Goal: Information Seeking & Learning: Learn about a topic

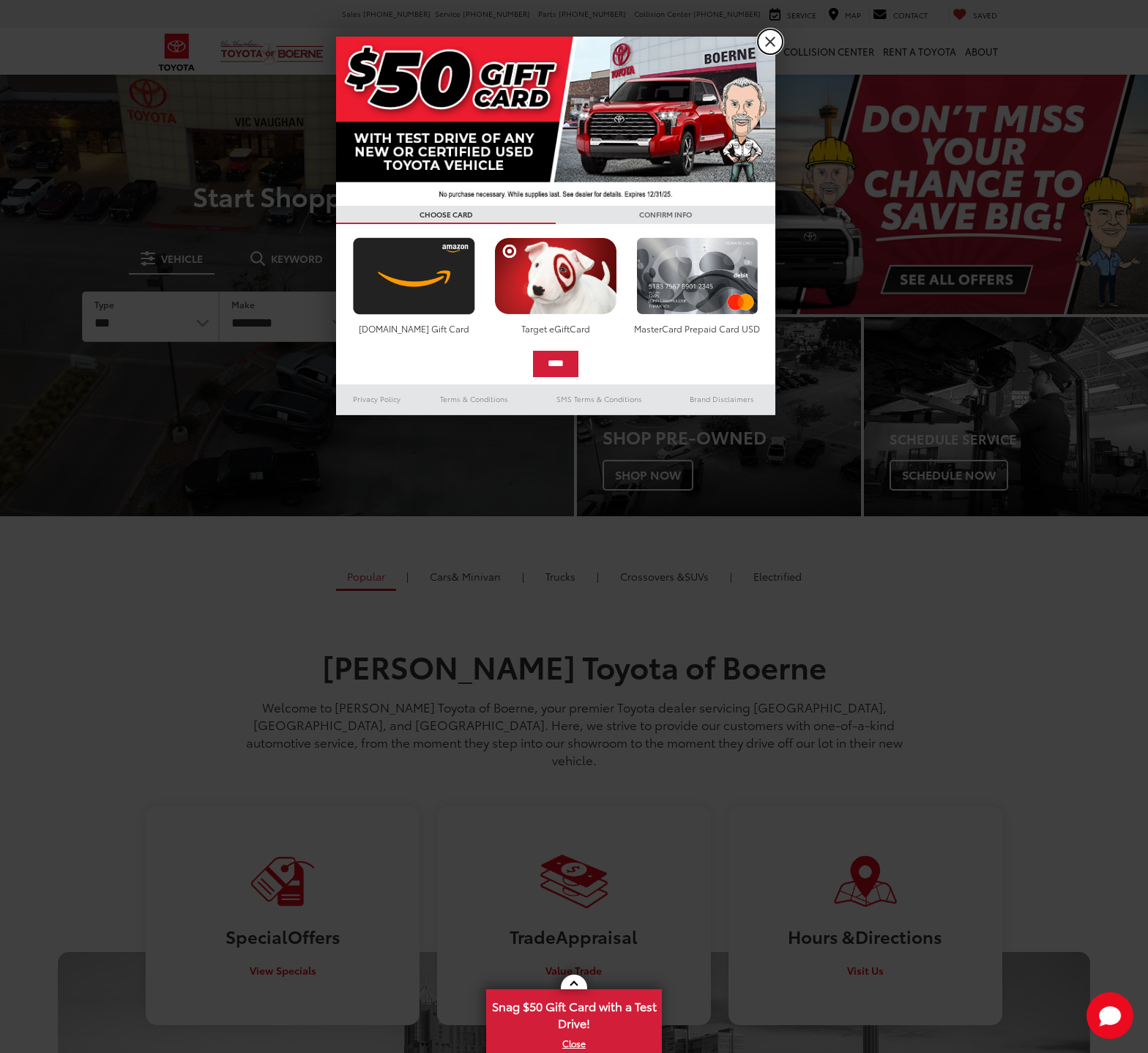
click at [765, 44] on link "X" at bounding box center [770, 42] width 25 height 25
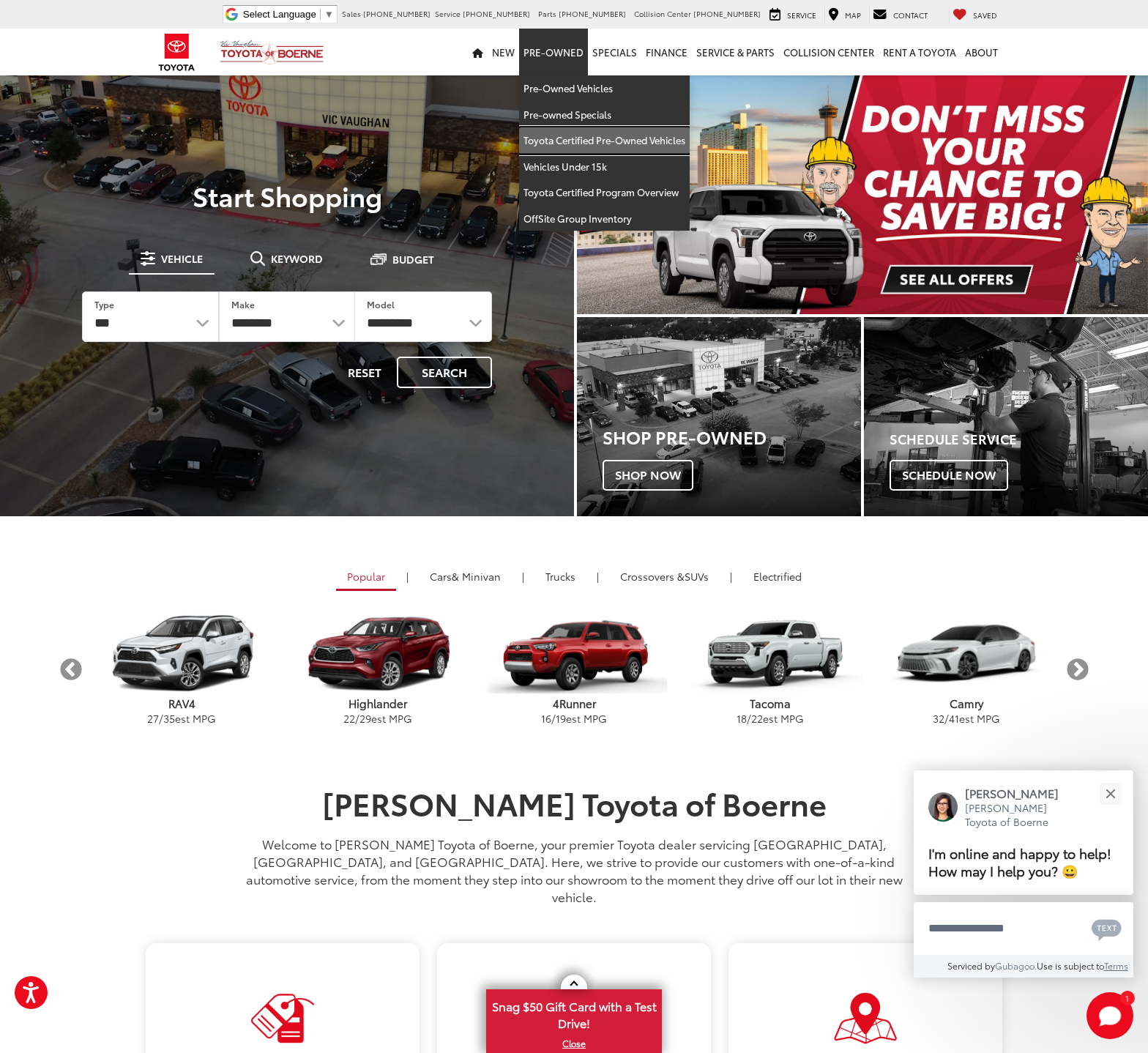
click at [558, 135] on link "Toyota Certified Pre-Owned Vehicles" at bounding box center [604, 141] width 170 height 26
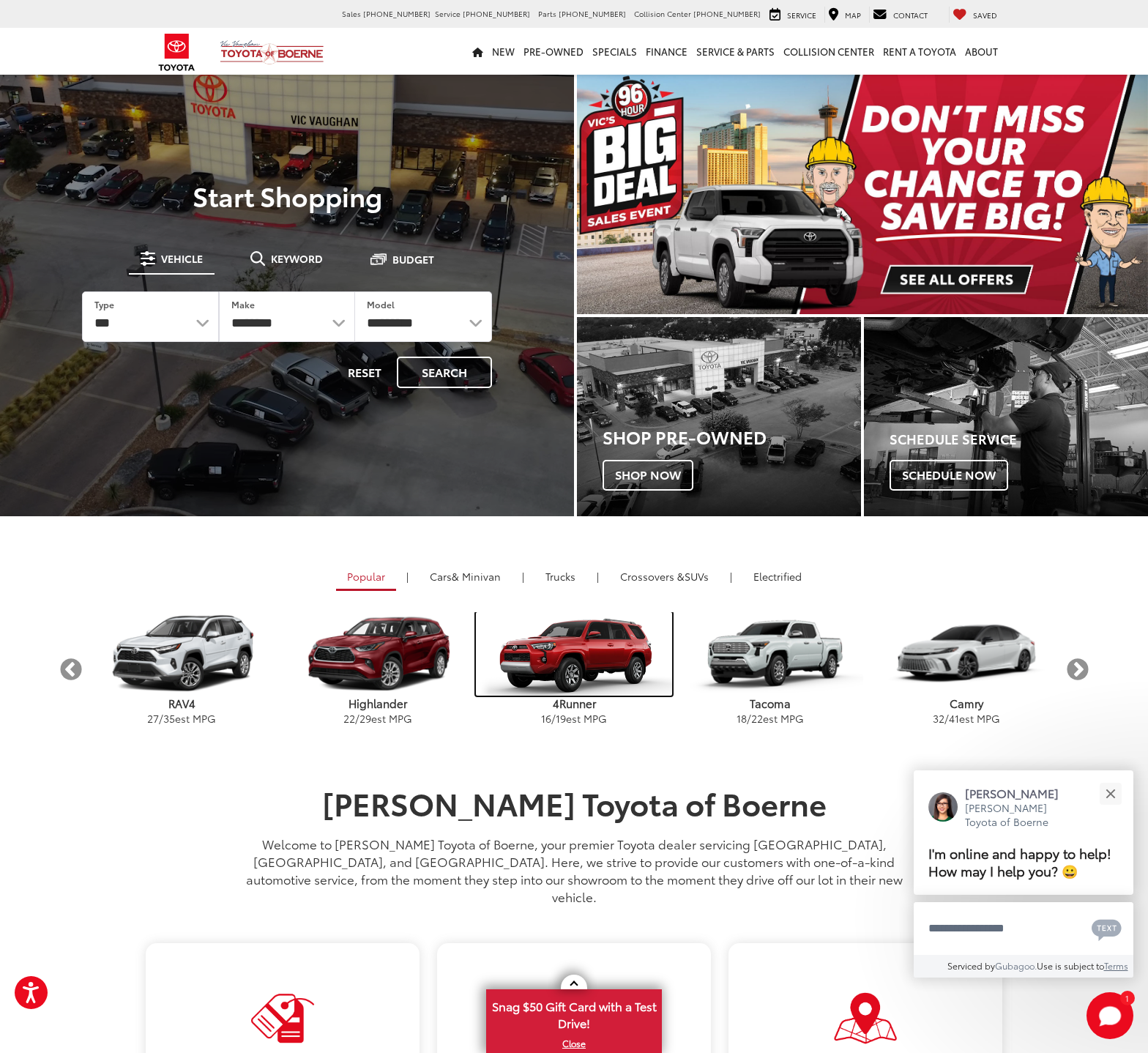
click at [580, 670] on img "carousel" at bounding box center [574, 653] width 197 height 84
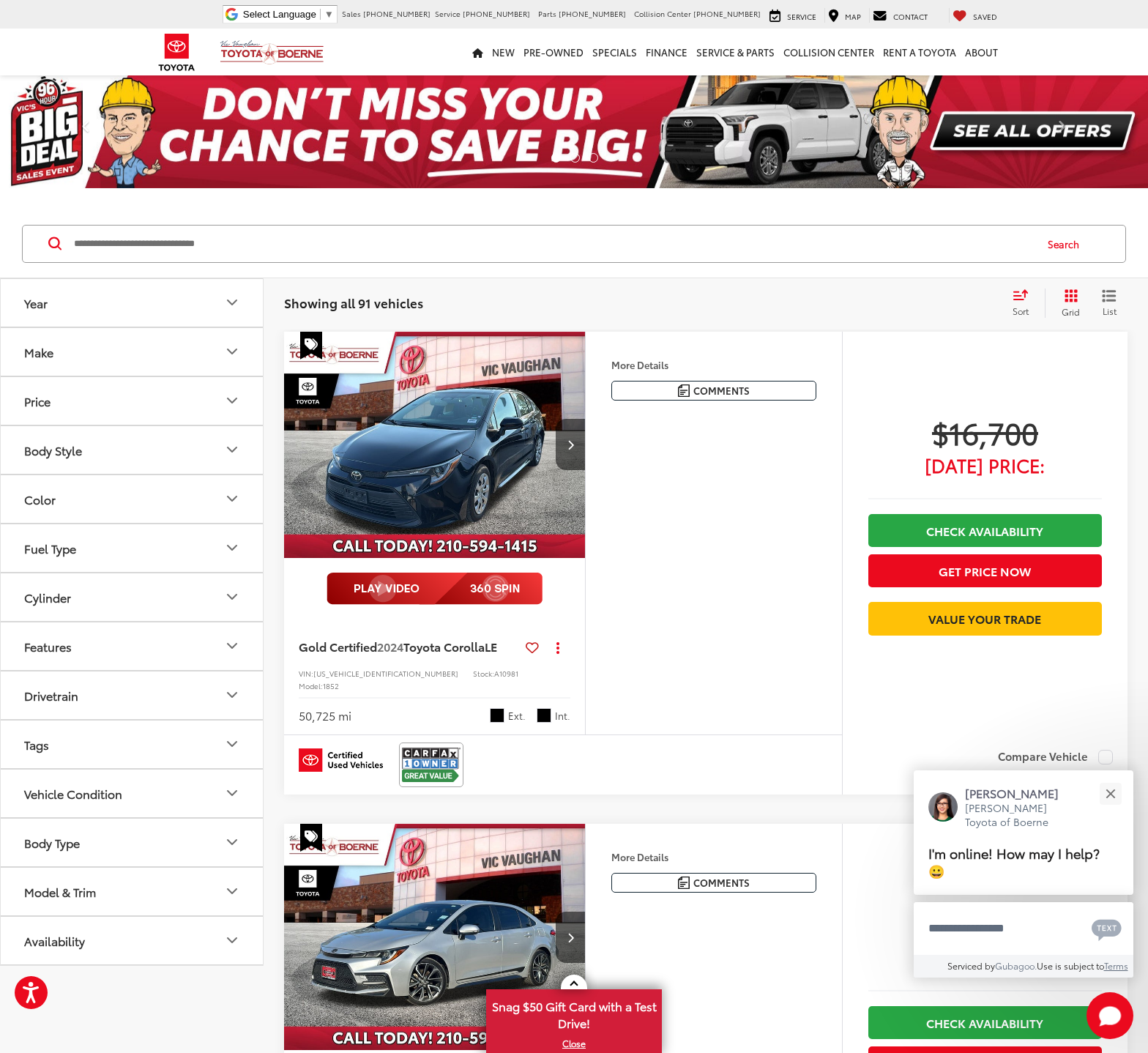
click at [235, 888] on icon "Model & Trim" at bounding box center [232, 890] width 17 height 17
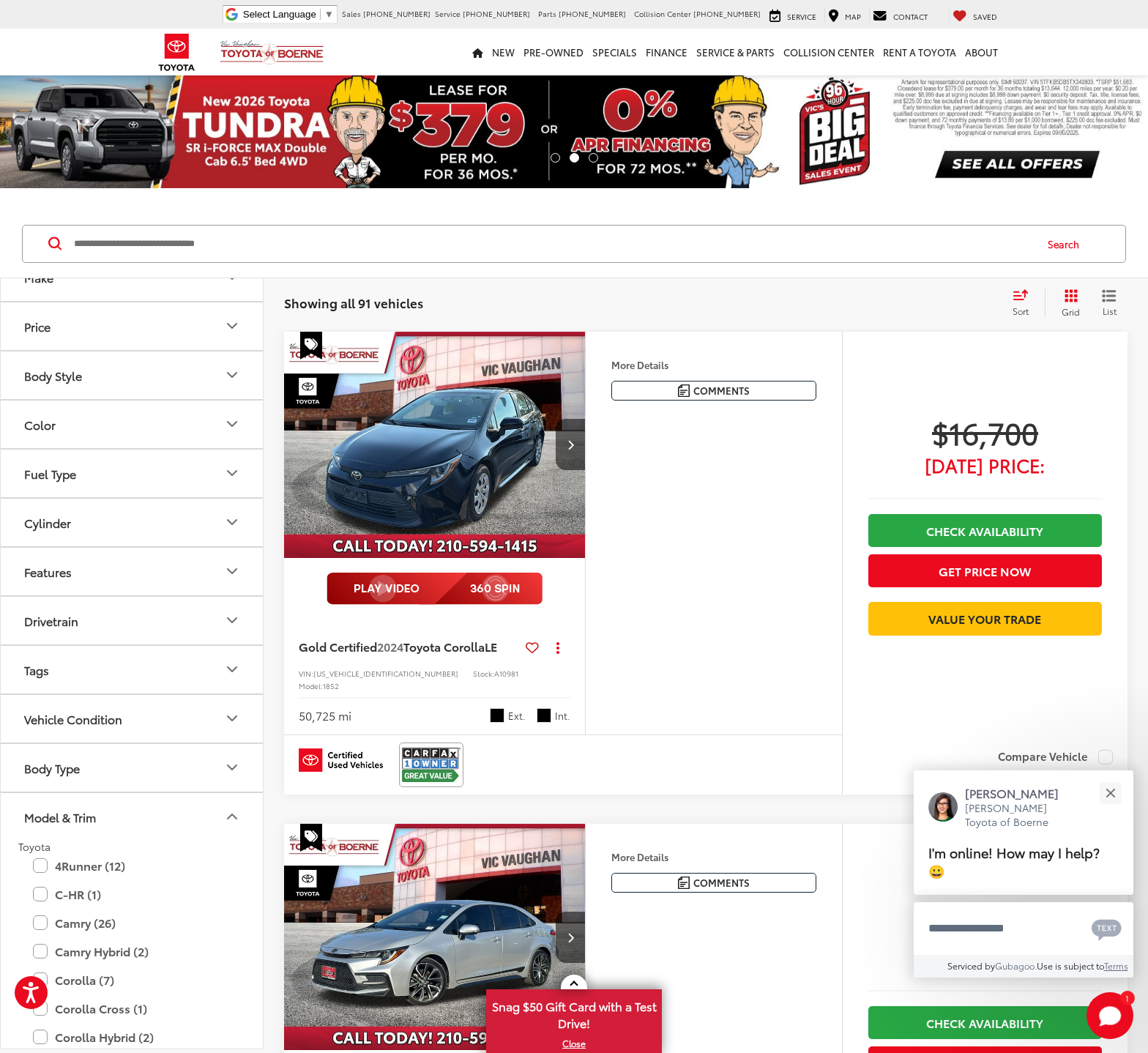
scroll to position [147, 0]
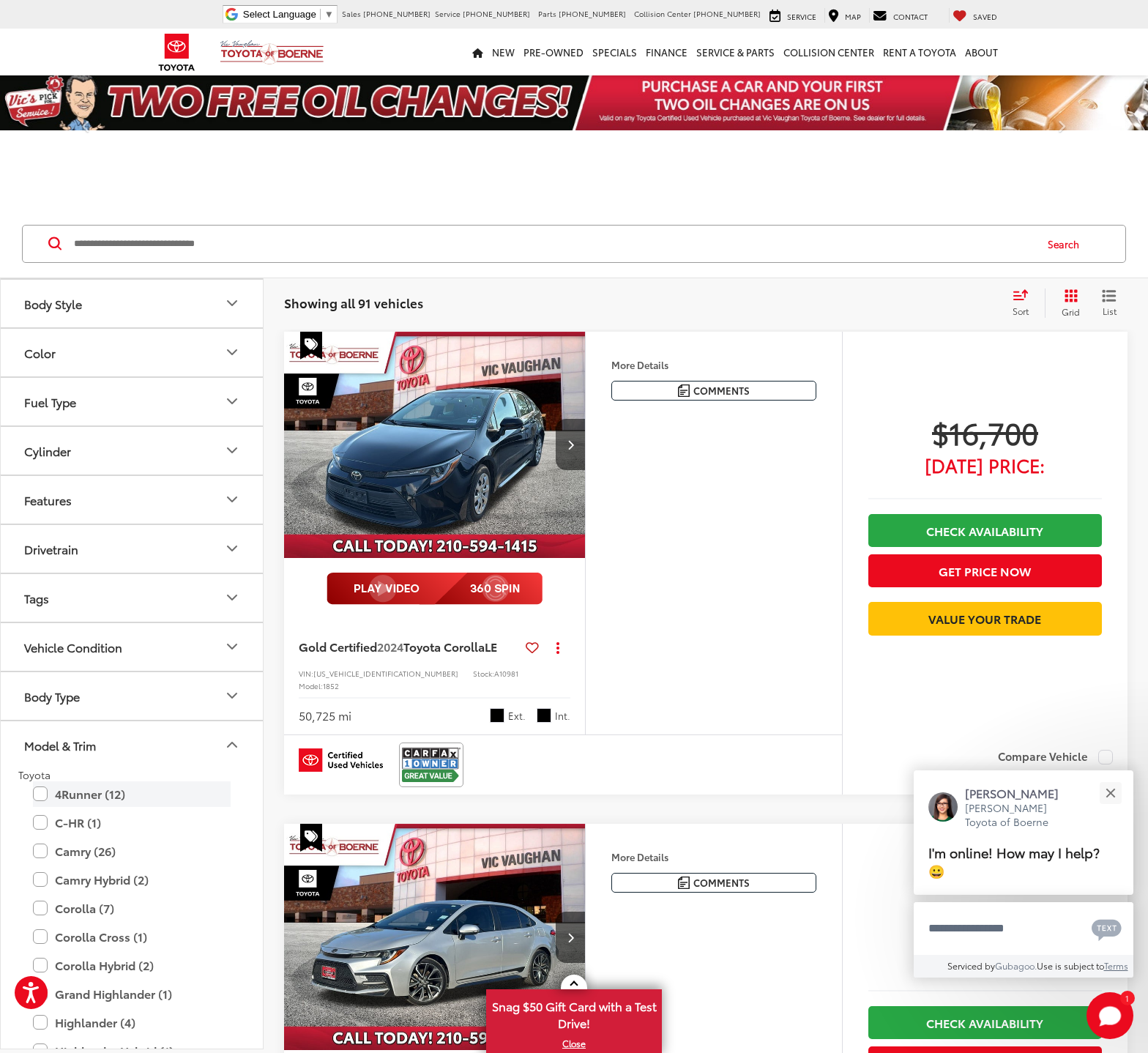
click at [38, 793] on label "4Runner (12)" at bounding box center [131, 793] width 197 height 25
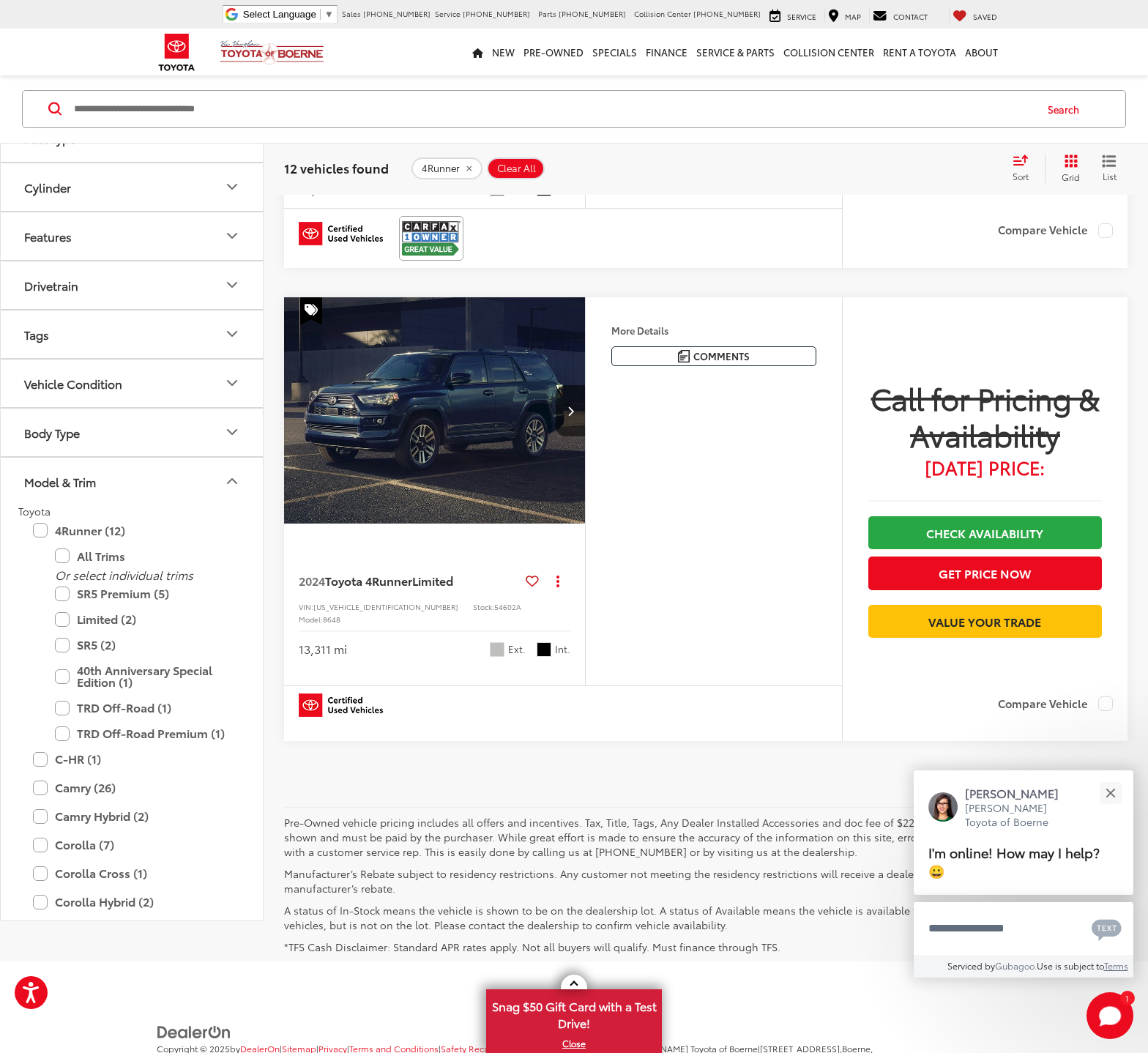
scroll to position [5606, 0]
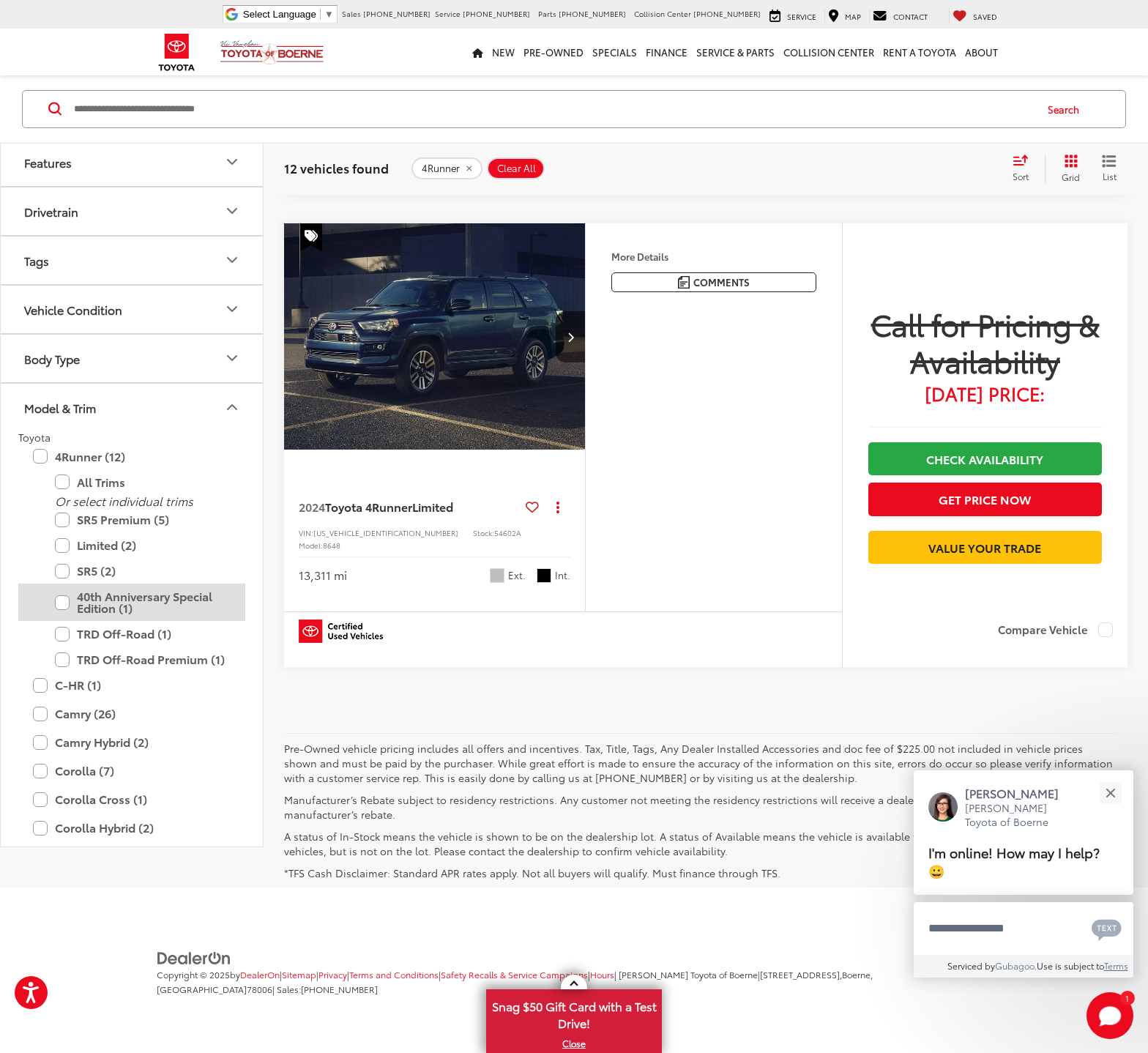
click at [60, 599] on label "40th Anniversary Special Edition (1)" at bounding box center [142, 603] width 176 height 38
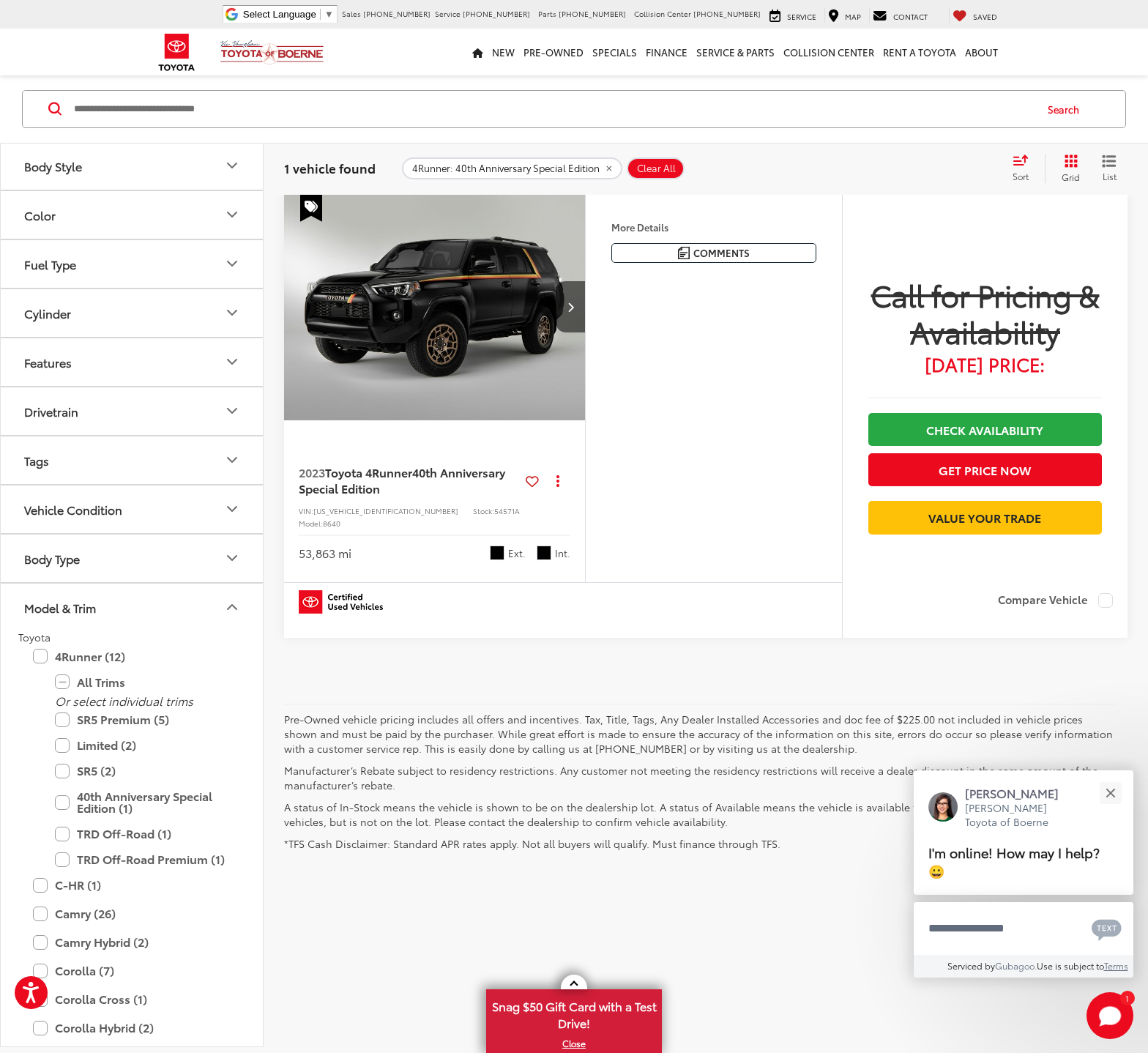
scroll to position [135, 0]
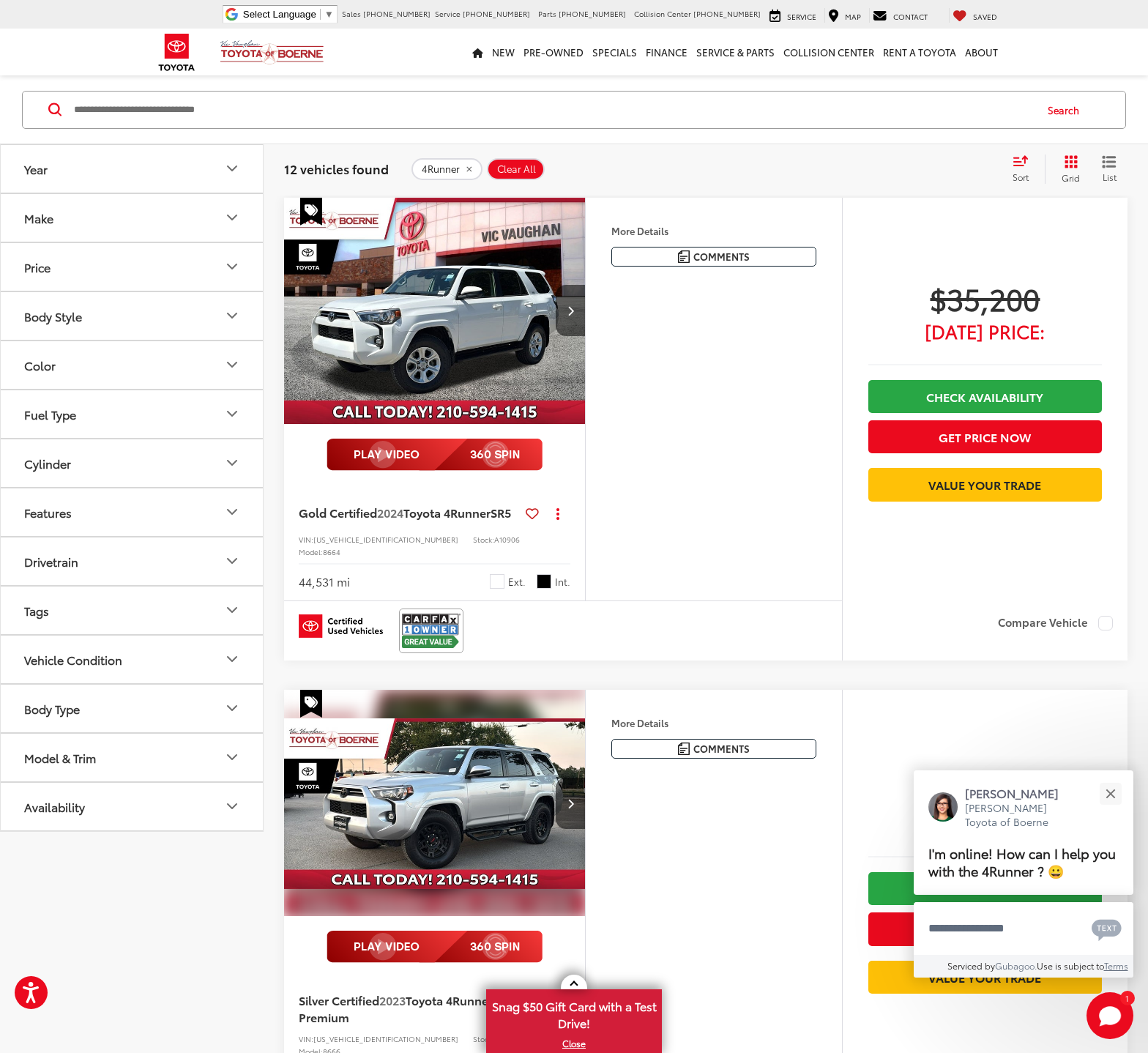
scroll to position [76, 0]
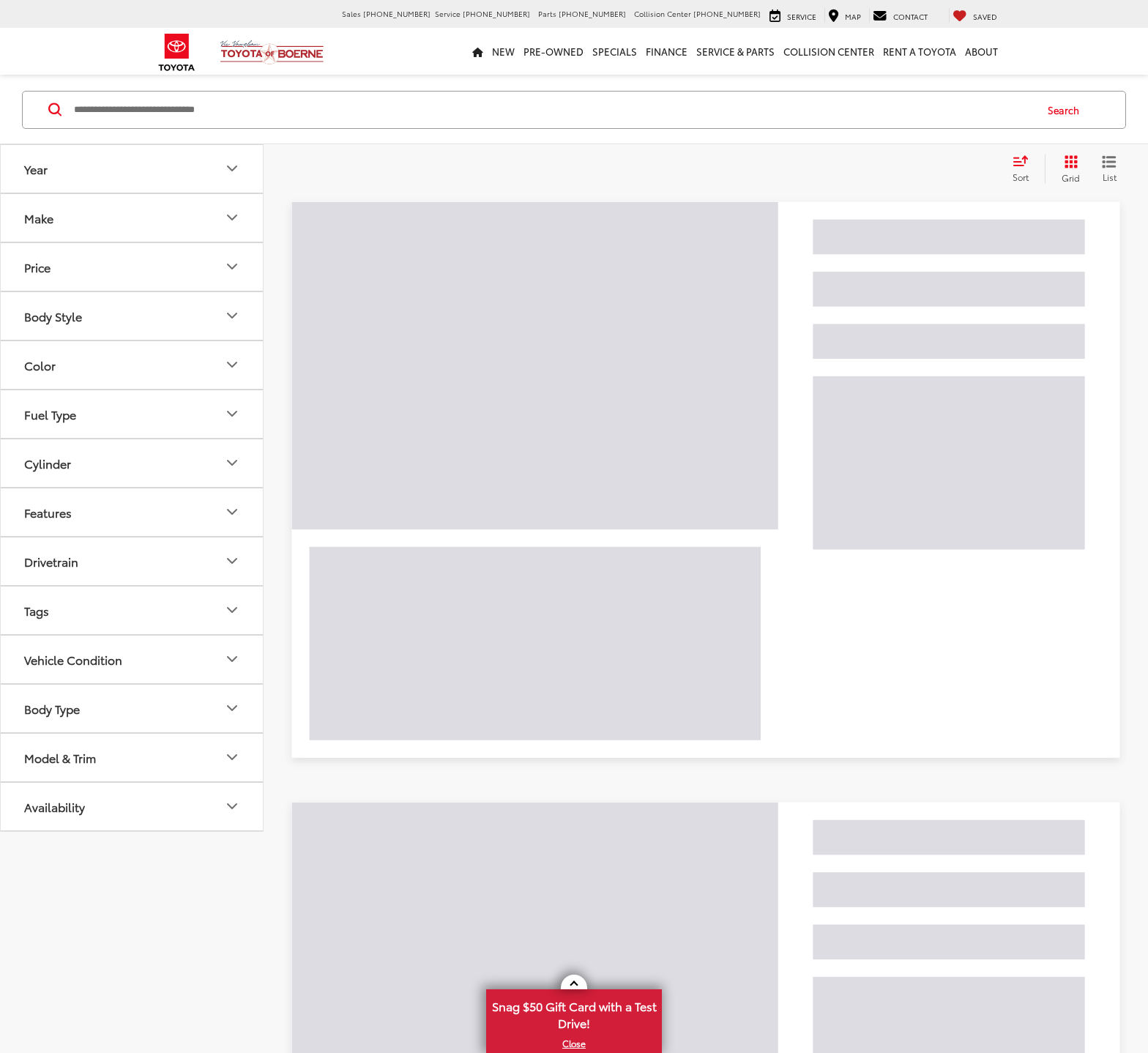
scroll to position [134, 0]
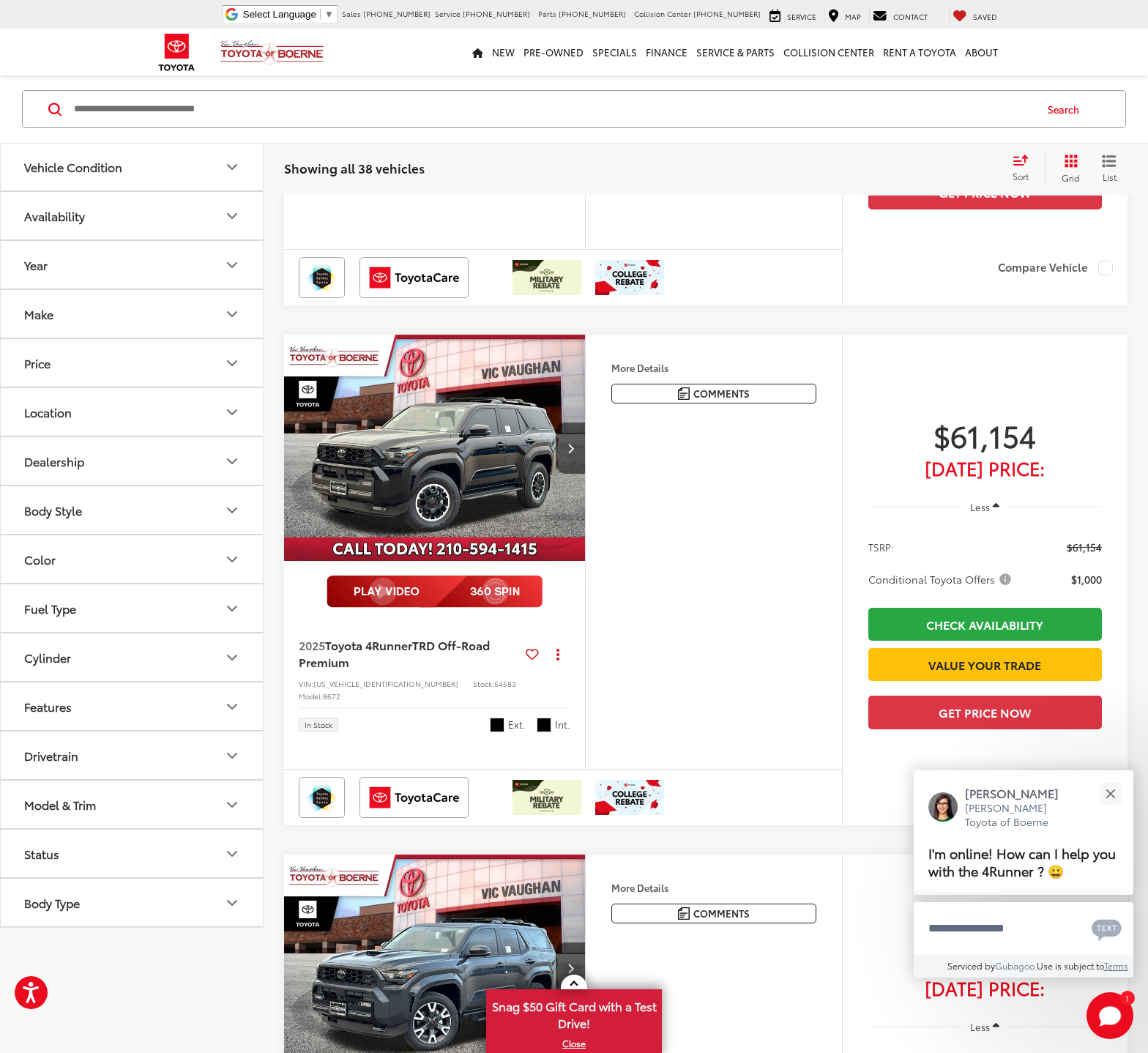
scroll to position [4319, 0]
